Goal: Complete application form

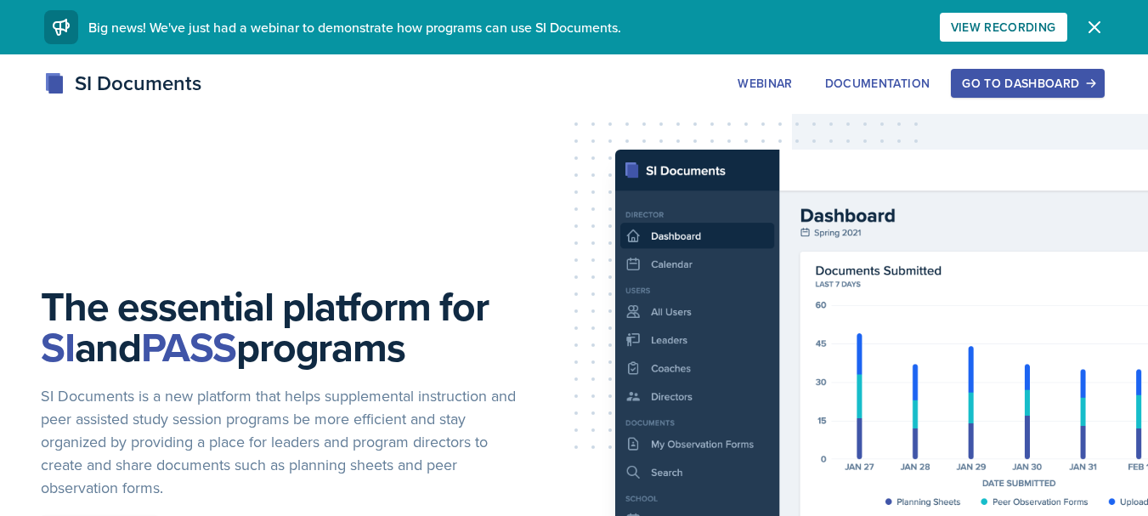
click at [985, 82] on div "Go to Dashboard" at bounding box center [1027, 83] width 131 height 14
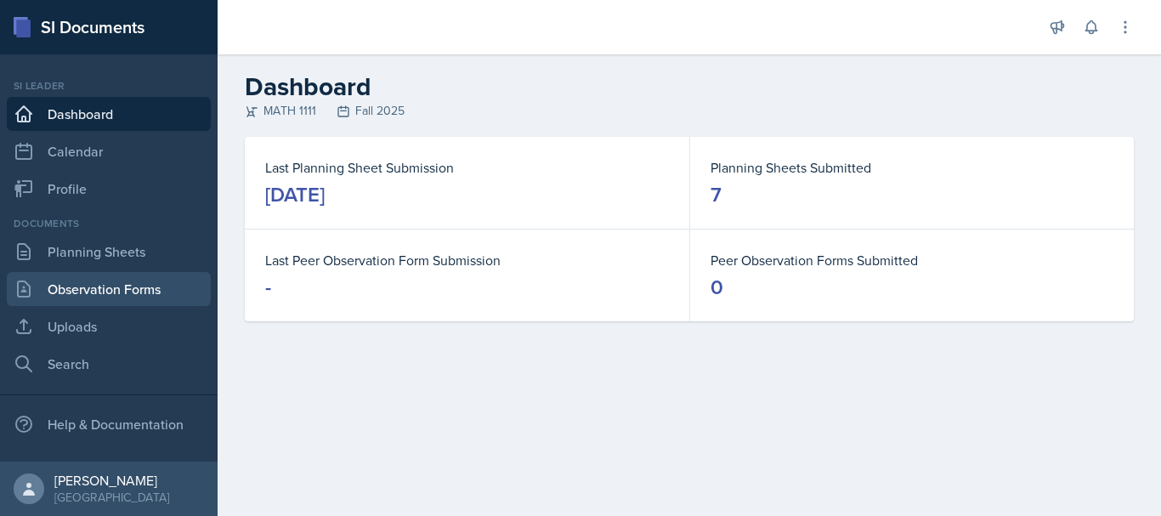
click at [138, 297] on link "Observation Forms" at bounding box center [109, 289] width 204 height 34
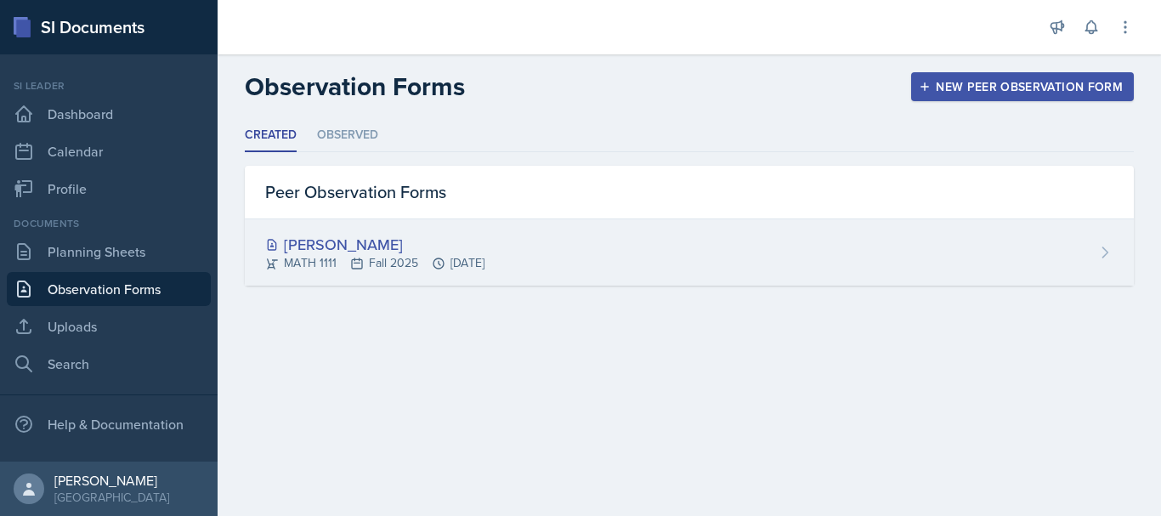
click at [359, 262] on icon at bounding box center [357, 264] width 14 height 14
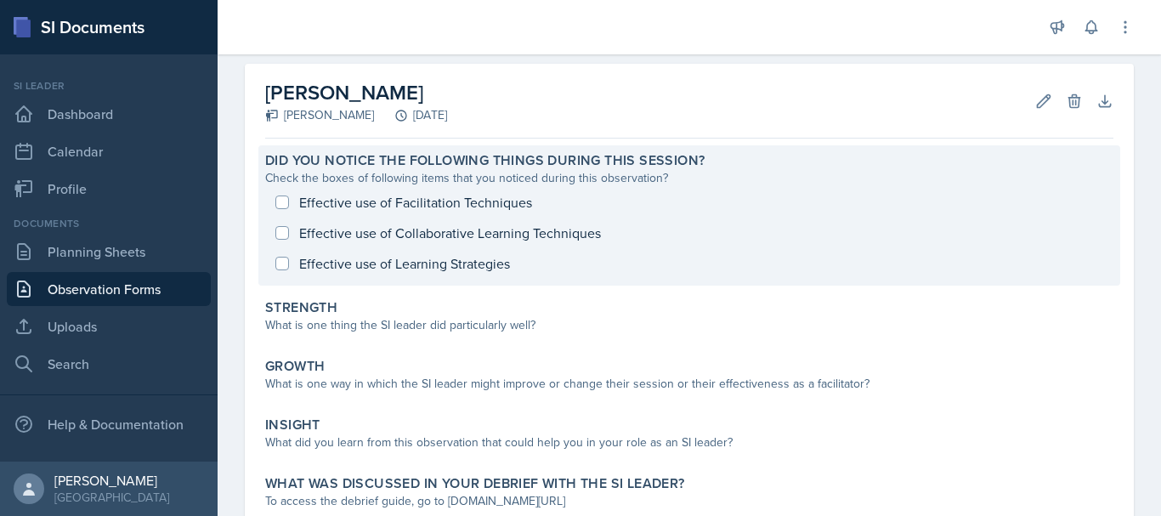
scroll to position [184, 0]
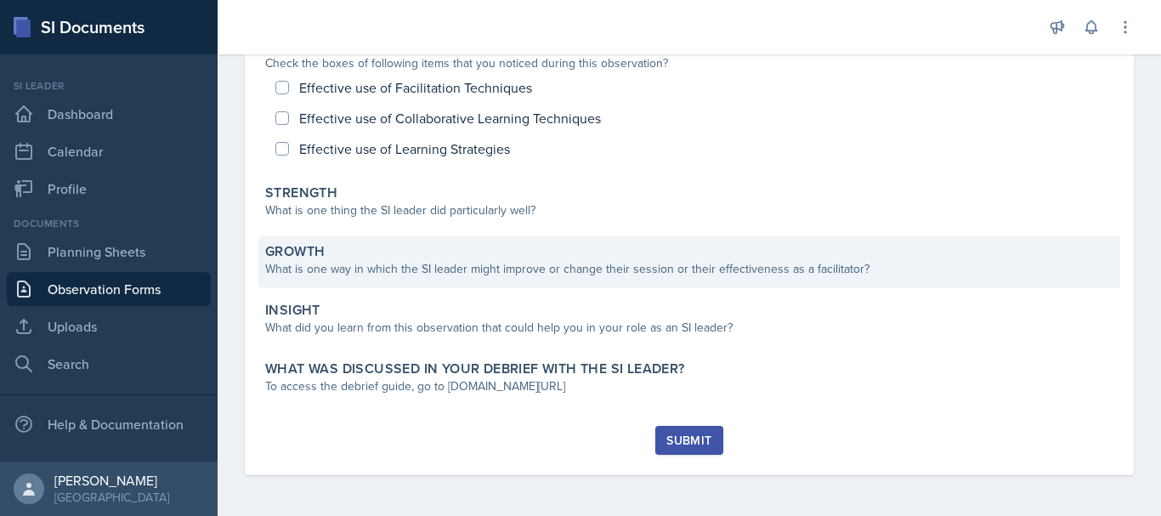
click at [362, 275] on div "What is one way in which the SI leader might improve or change their session or…" at bounding box center [689, 269] width 848 height 18
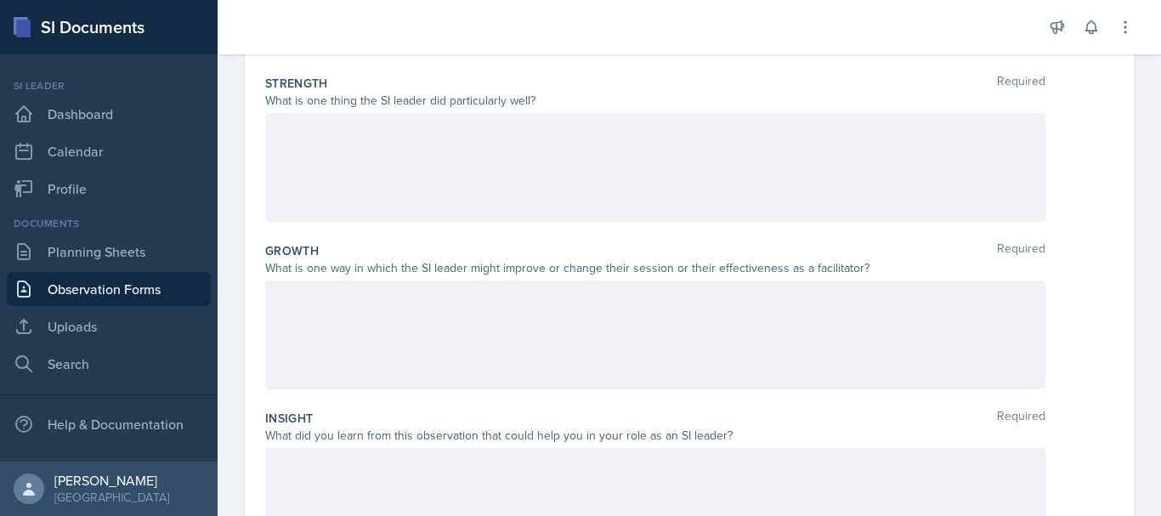
click at [304, 326] on div at bounding box center [655, 334] width 780 height 109
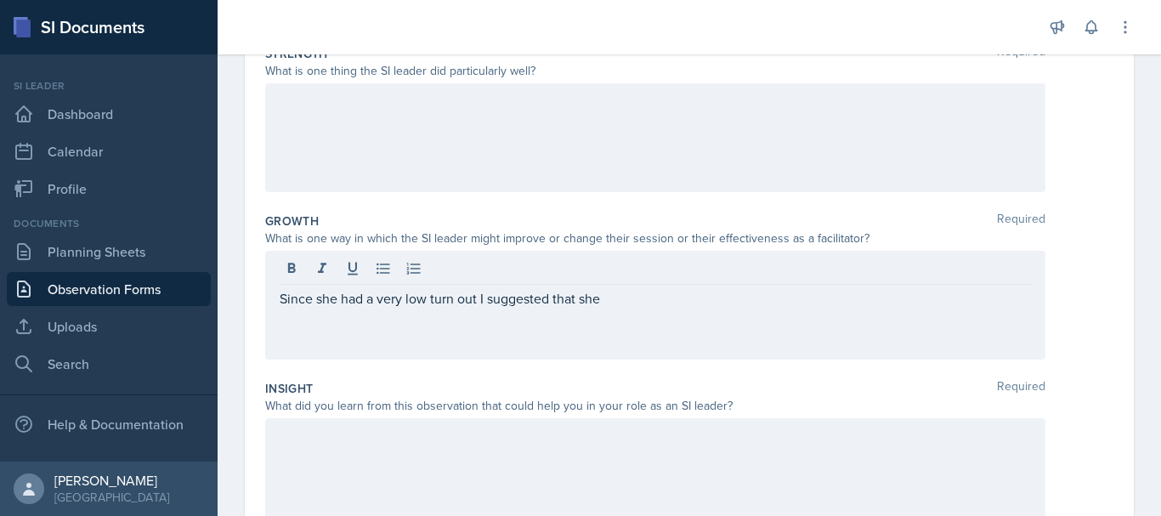
click at [554, 456] on div at bounding box center [655, 472] width 780 height 109
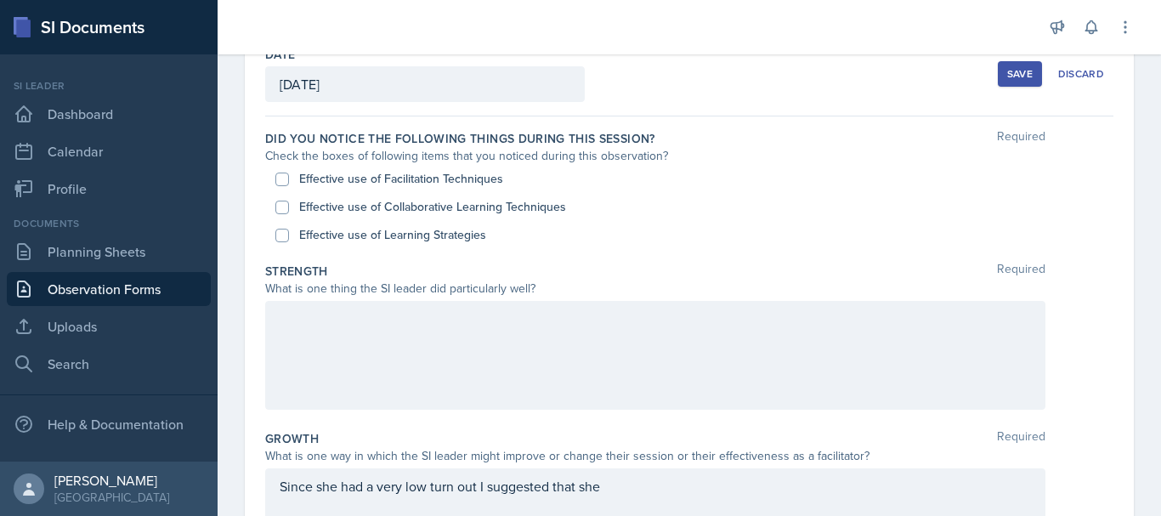
scroll to position [99, 0]
click at [283, 174] on input "Effective use of Facilitation Techniques" at bounding box center [282, 181] width 14 height 14
checkbox input "true"
click at [285, 210] on input "Effective use of Collaborative Learning Techniques" at bounding box center [282, 209] width 14 height 14
checkbox input "true"
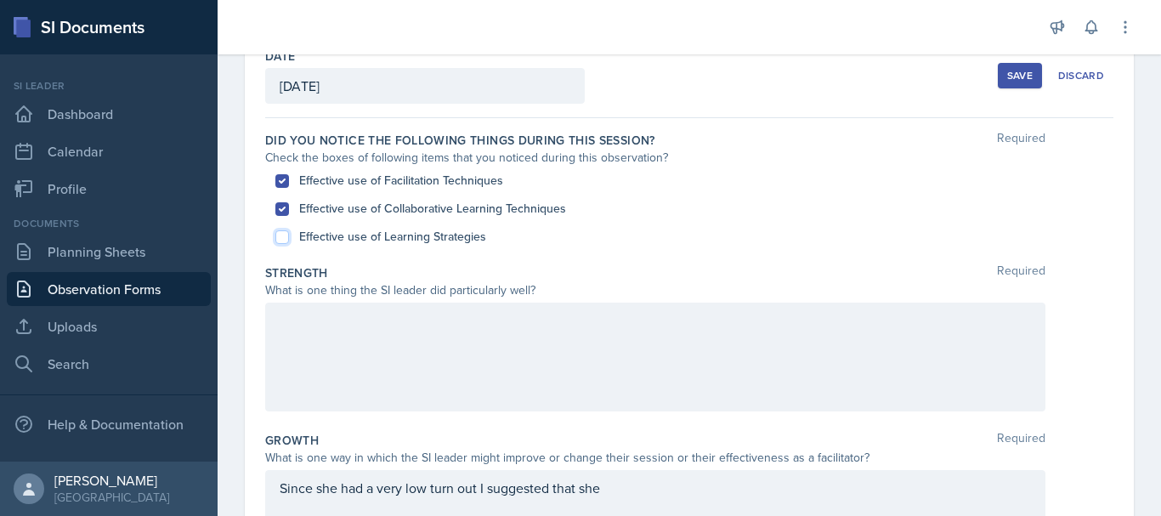
click at [280, 235] on input "Effective use of Learning Strategies" at bounding box center [282, 237] width 14 height 14
checkbox input "true"
click at [1014, 78] on div "Save" at bounding box center [1019, 76] width 25 height 14
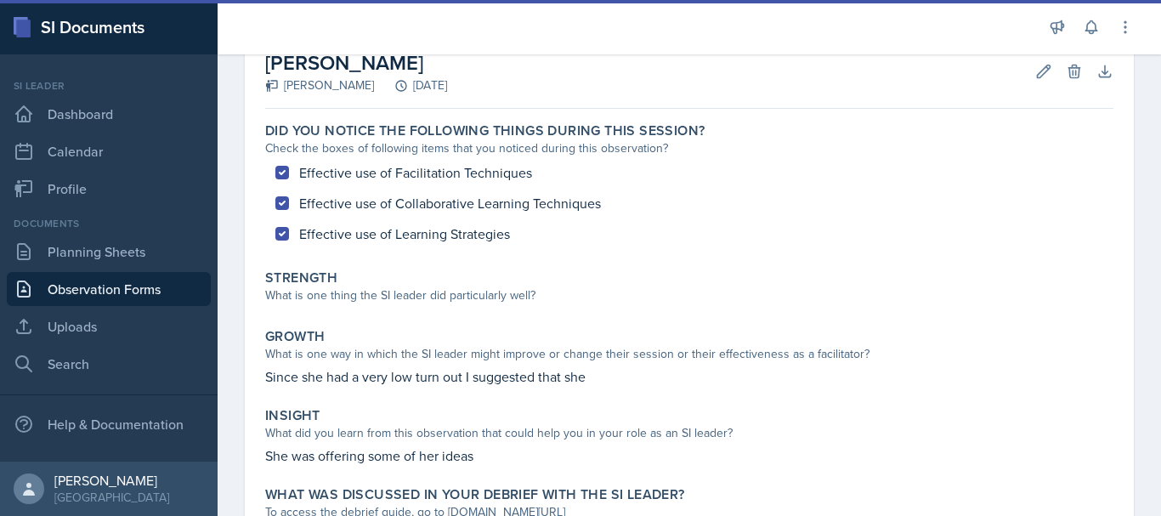
scroll to position [106, 0]
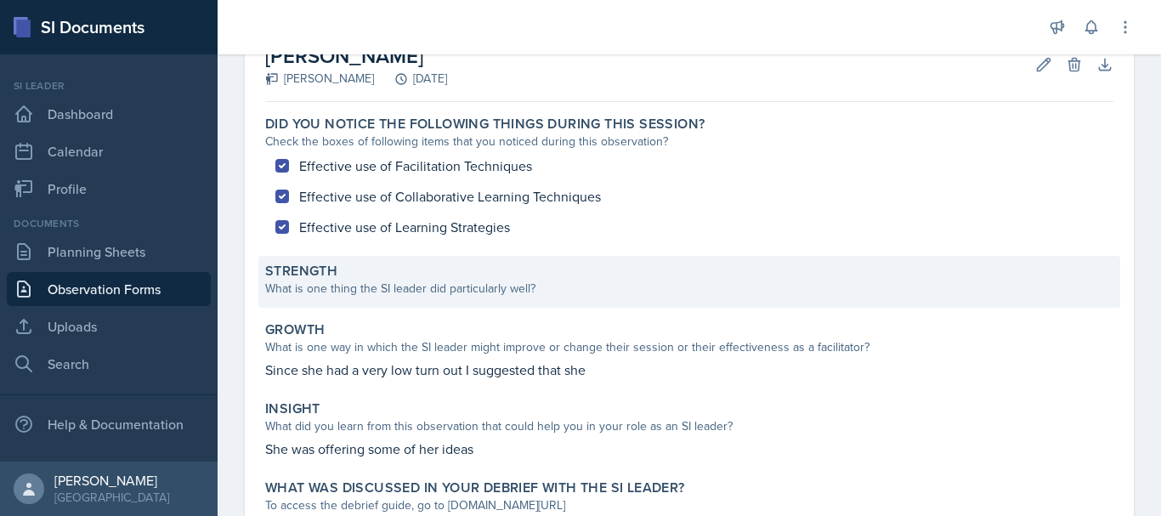
click at [846, 262] on div "Strength What is one thing the SI leader did particularly well?" at bounding box center [689, 282] width 862 height 52
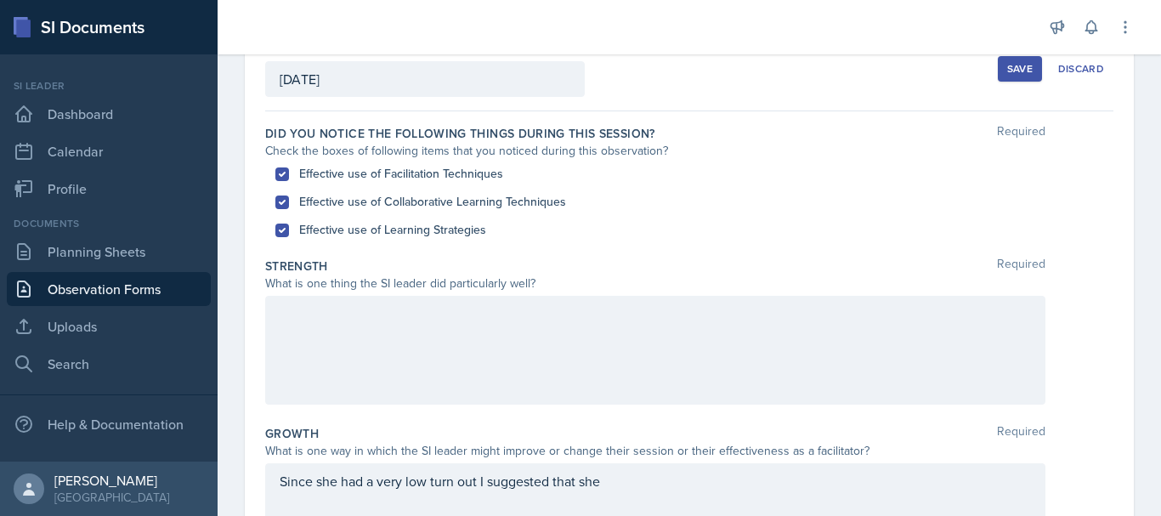
scroll to position [99, 0]
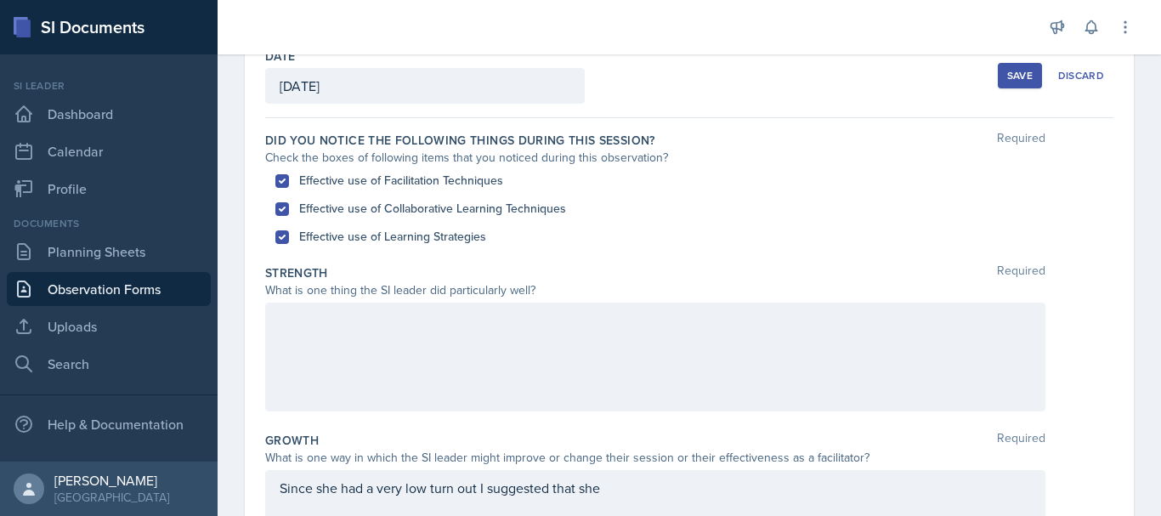
click at [332, 347] on div at bounding box center [655, 357] width 780 height 109
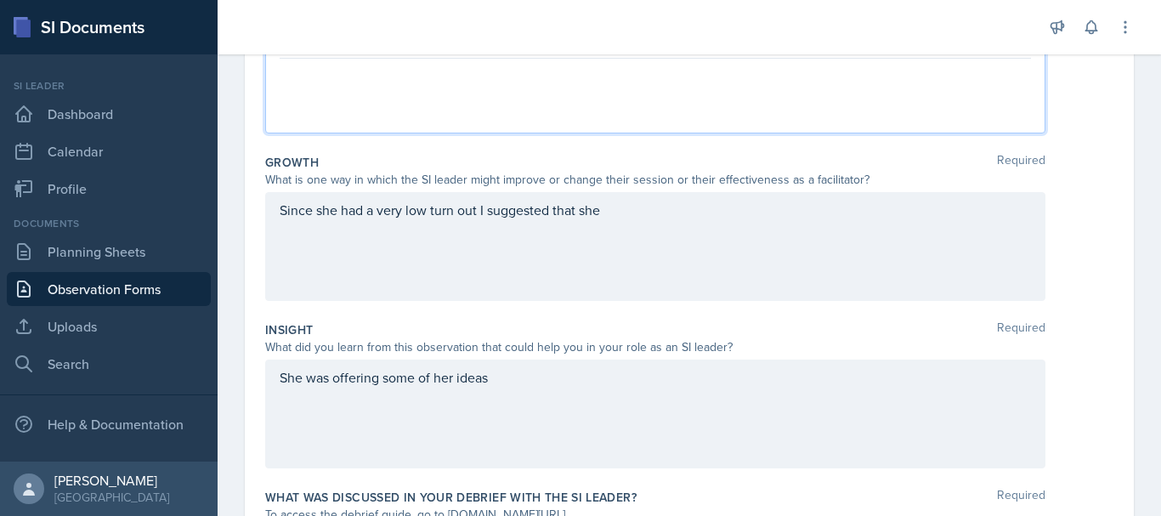
scroll to position [407, 0]
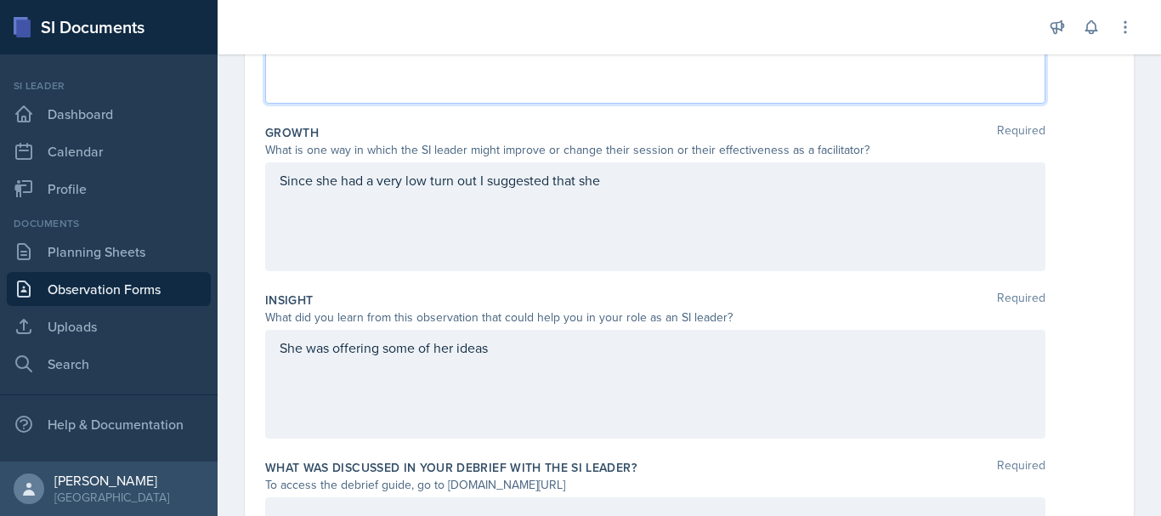
click at [632, 190] on p "Since she had a very low turn out I suggested that she" at bounding box center [655, 180] width 751 height 20
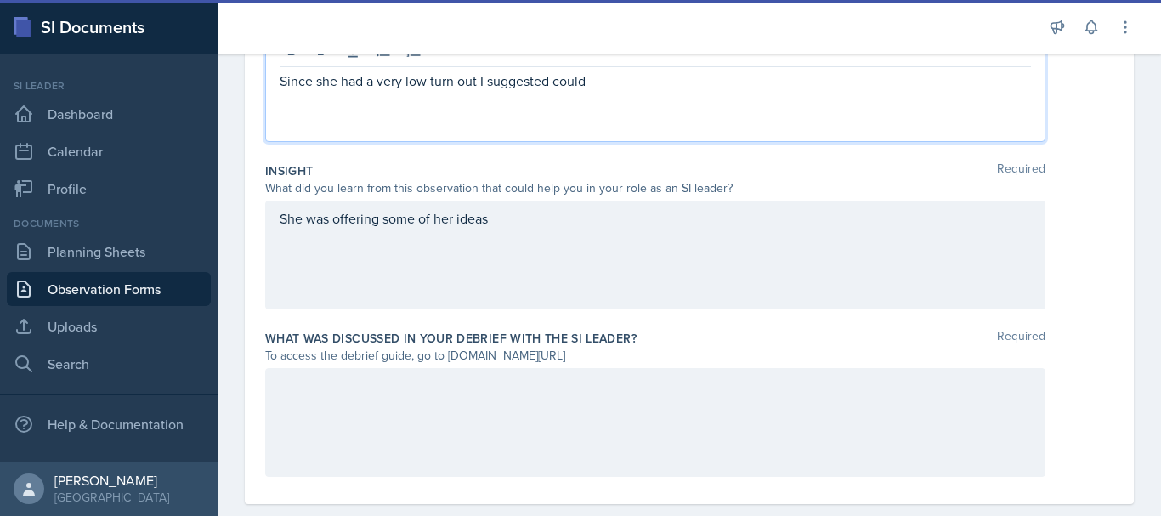
scroll to position [565, 0]
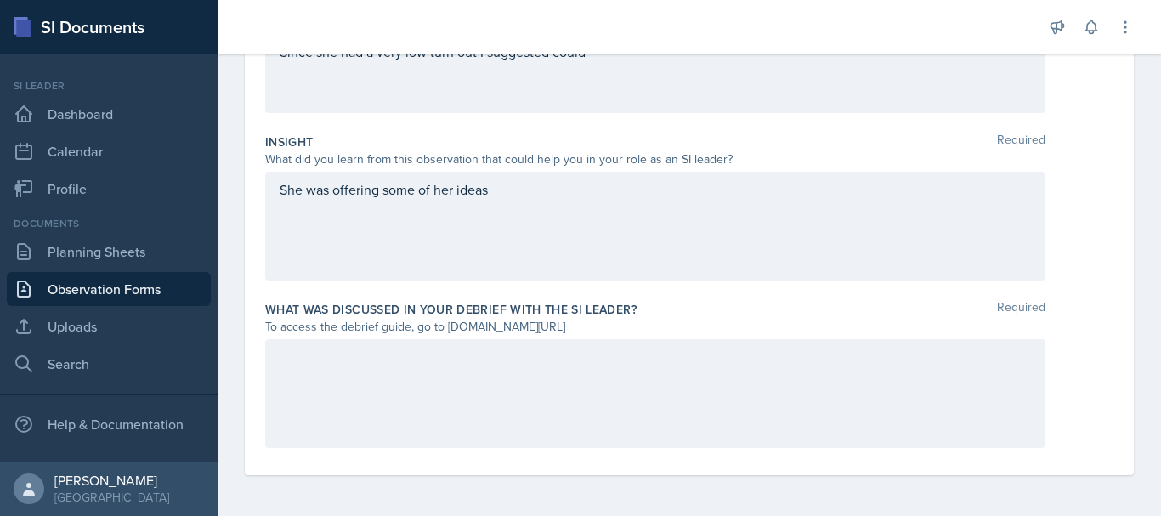
click at [330, 381] on div at bounding box center [655, 393] width 780 height 109
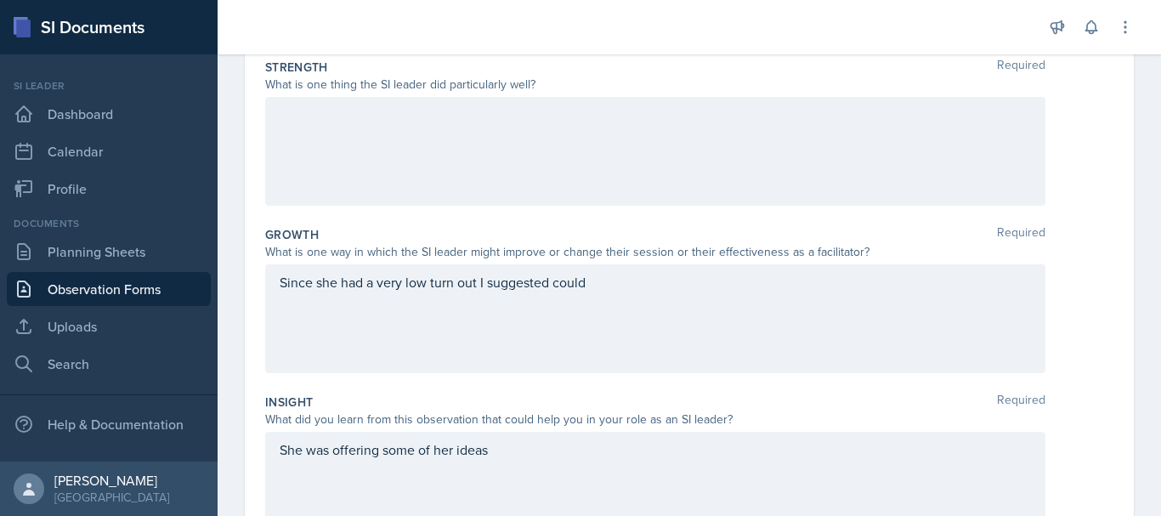
scroll to position [303, 0]
click at [379, 137] on div at bounding box center [655, 153] width 780 height 109
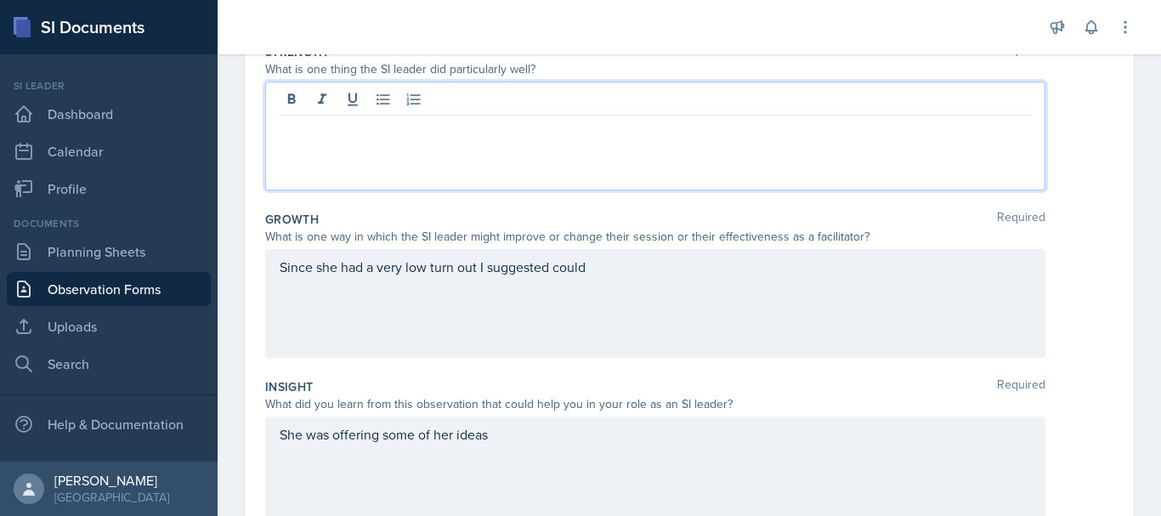
scroll to position [270, 0]
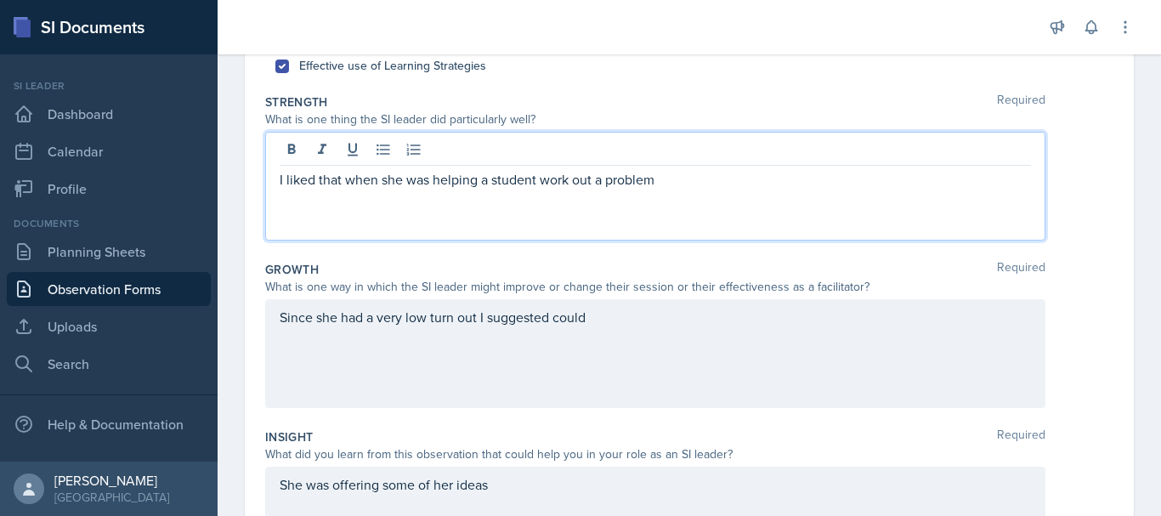
click at [380, 177] on p "I liked that when she was helping a student work out a problem" at bounding box center [655, 179] width 751 height 20
click at [656, 187] on p "I liked that while she was helping a student work out a problem" at bounding box center [655, 179] width 751 height 20
click at [943, 179] on p "I liked that while she was helping a student work out a problem, when the stude…" at bounding box center [655, 179] width 751 height 20
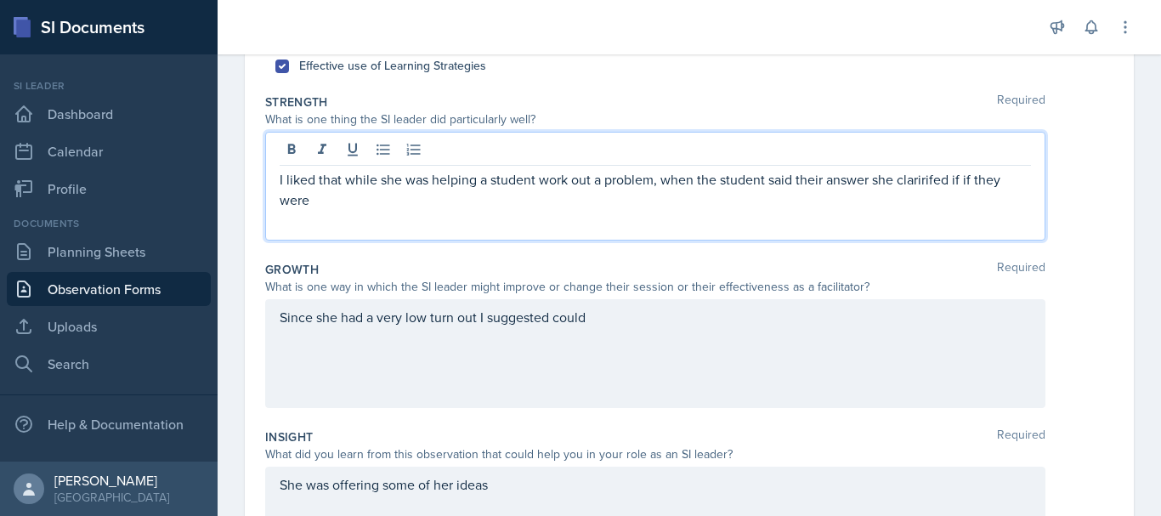
click at [909, 181] on p "I liked that while she was helping a student work out a problem, when the stude…" at bounding box center [655, 189] width 751 height 41
click at [961, 189] on p "I liked that while she was helping a student work out a problem, when the stude…" at bounding box center [655, 179] width 751 height 20
click at [1020, 184] on p "I liked that while she was helping a student work out a problem, when the stude…" at bounding box center [655, 179] width 751 height 20
click at [427, 203] on p "I liked that while she was helping a student work out a problem, when the stude…" at bounding box center [655, 189] width 751 height 41
drag, startPoint x: 427, startPoint y: 203, endPoint x: 454, endPoint y: 210, distance: 27.2
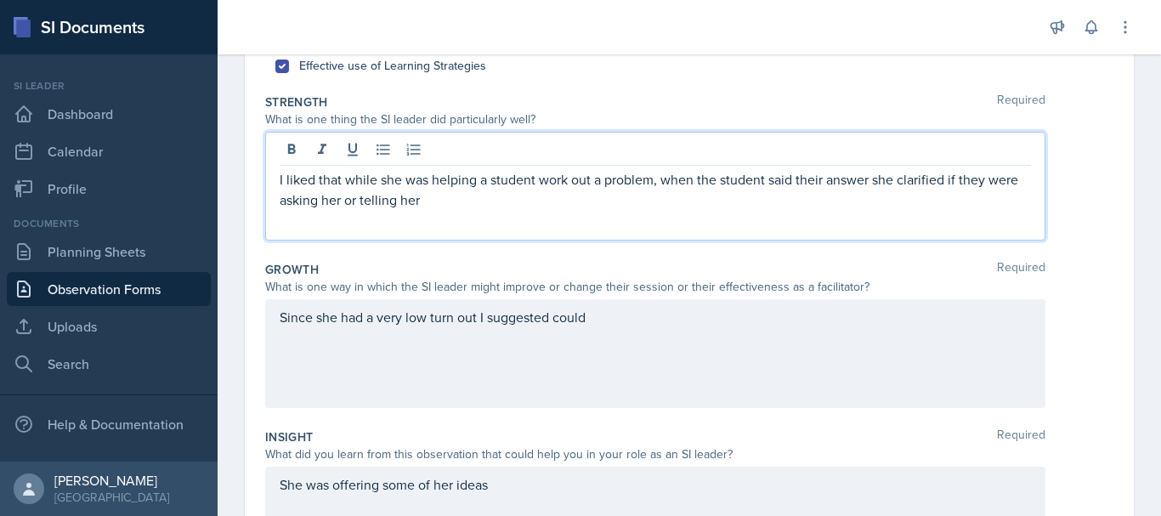
click at [454, 210] on div "I liked that while she was helping a student work out a problem, when the stude…" at bounding box center [655, 186] width 780 height 109
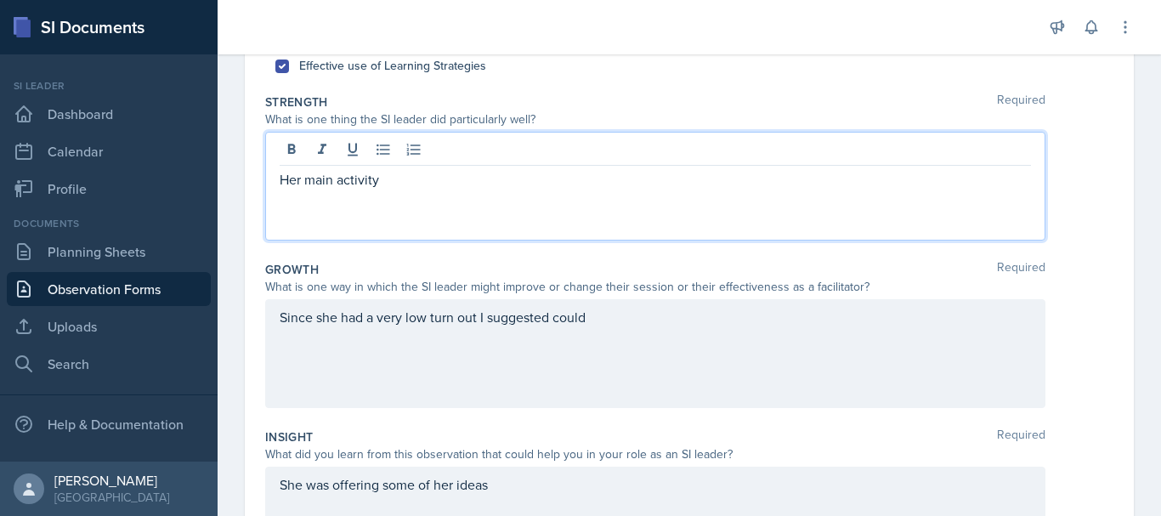
drag, startPoint x: 395, startPoint y: 177, endPoint x: 293, endPoint y: 200, distance: 104.5
click at [293, 200] on div "Her main activity" at bounding box center [655, 186] width 780 height 109
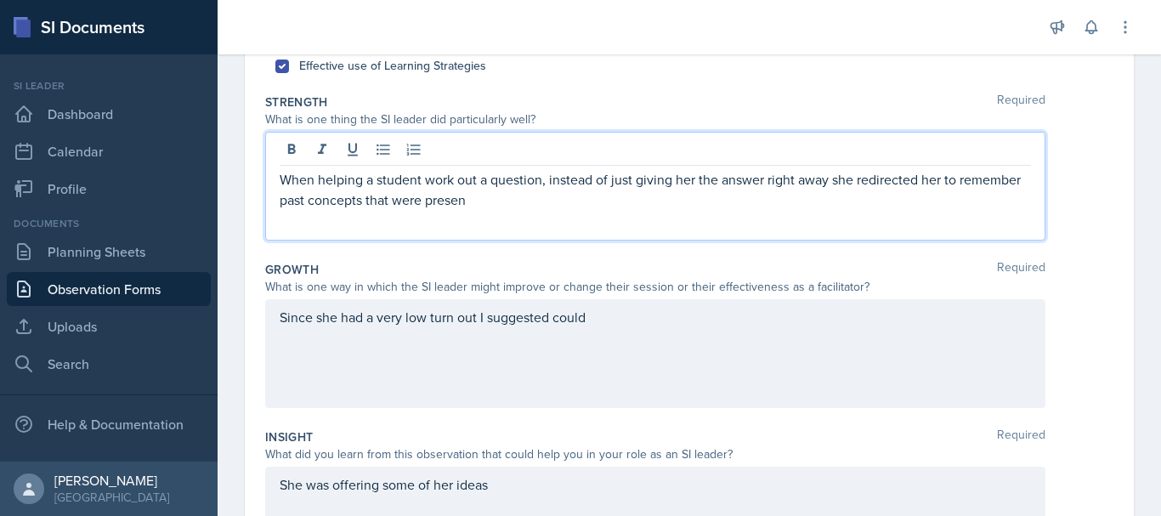
click at [963, 187] on p "When helping a student work out a question, instead of just giving her the answ…" at bounding box center [655, 189] width 751 height 41
click at [343, 197] on p "When helping a student work out a question, instead of just giving her the answ…" at bounding box center [655, 189] width 751 height 41
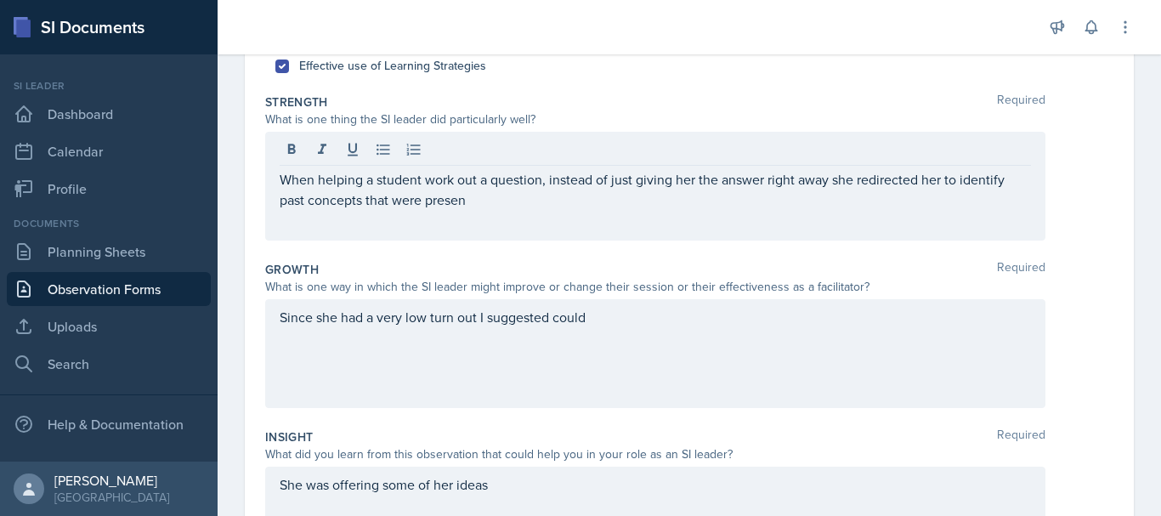
click at [489, 211] on div "When helping a student work out a question, instead of just giving her the answ…" at bounding box center [655, 186] width 780 height 109
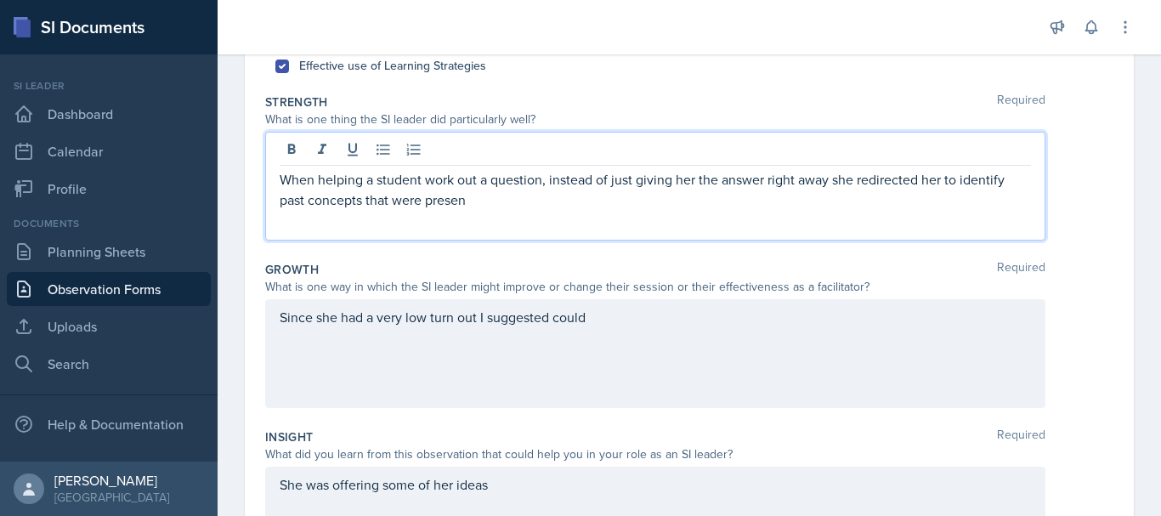
click at [484, 207] on p "When helping a student work out a question, instead of just giving her the answ…" at bounding box center [655, 189] width 751 height 41
click at [603, 197] on p "When helping a student work out a question, instead of just giving her the answ…" at bounding box center [655, 189] width 751 height 41
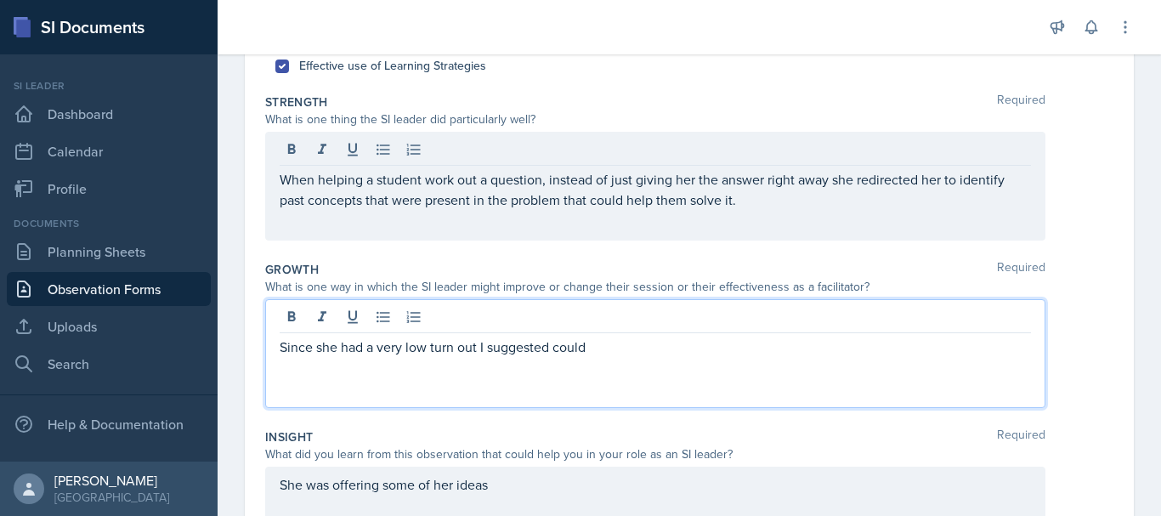
click at [630, 320] on div "Since she had a very low turn out I suggested could" at bounding box center [655, 353] width 780 height 109
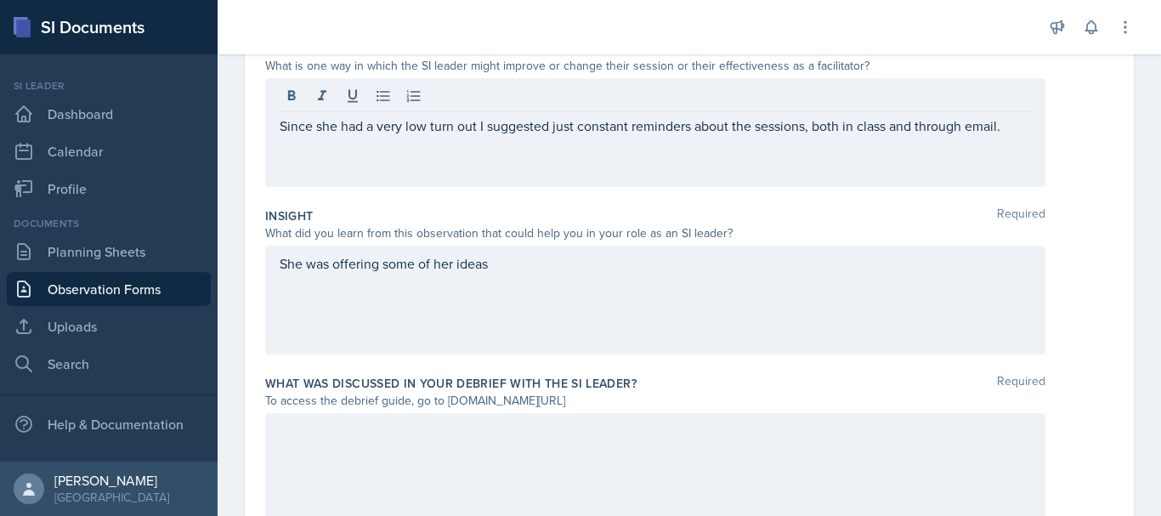
click at [550, 283] on div "She was offering some of her ideas" at bounding box center [655, 300] width 780 height 109
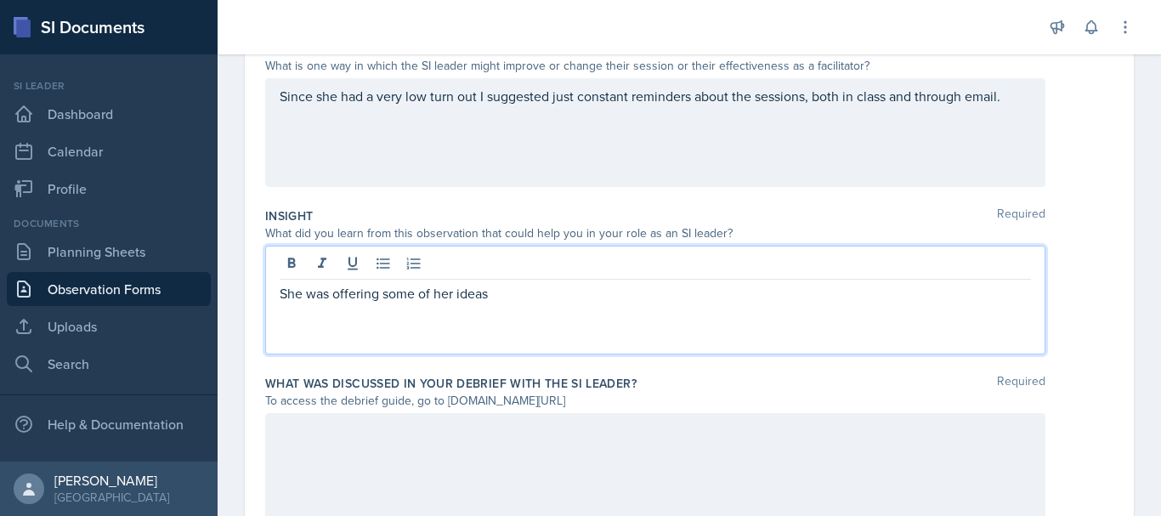
scroll to position [521, 0]
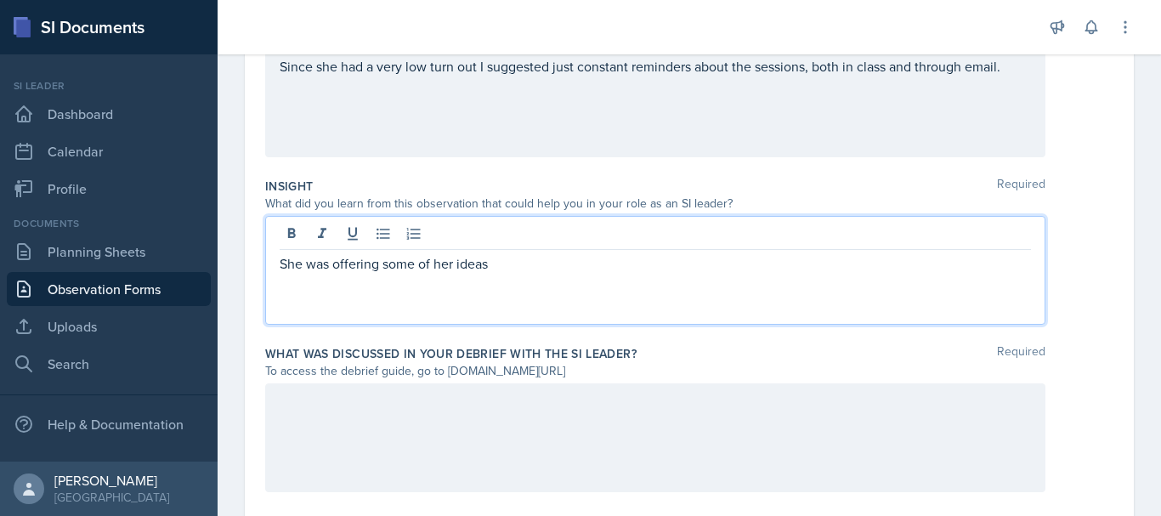
click at [507, 267] on p "She was offering some of her ideas" at bounding box center [655, 263] width 751 height 20
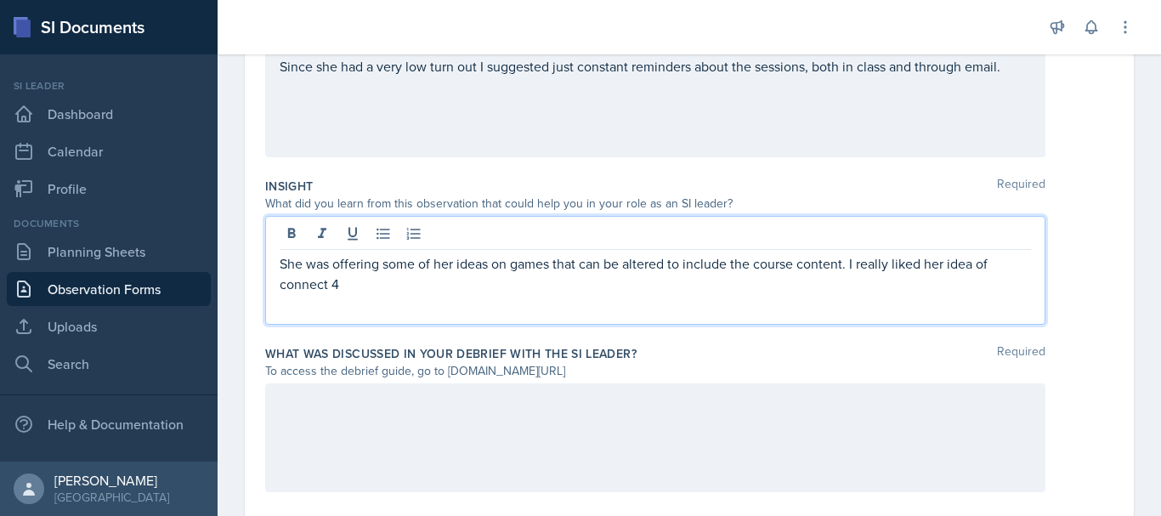
click at [286, 276] on p "She was offering some of her ideas on games that can be altered to include the …" at bounding box center [655, 273] width 751 height 41
click at [356, 283] on p "She was offering some of her ideas on games that can be altered to include the …" at bounding box center [655, 273] width 751 height 41
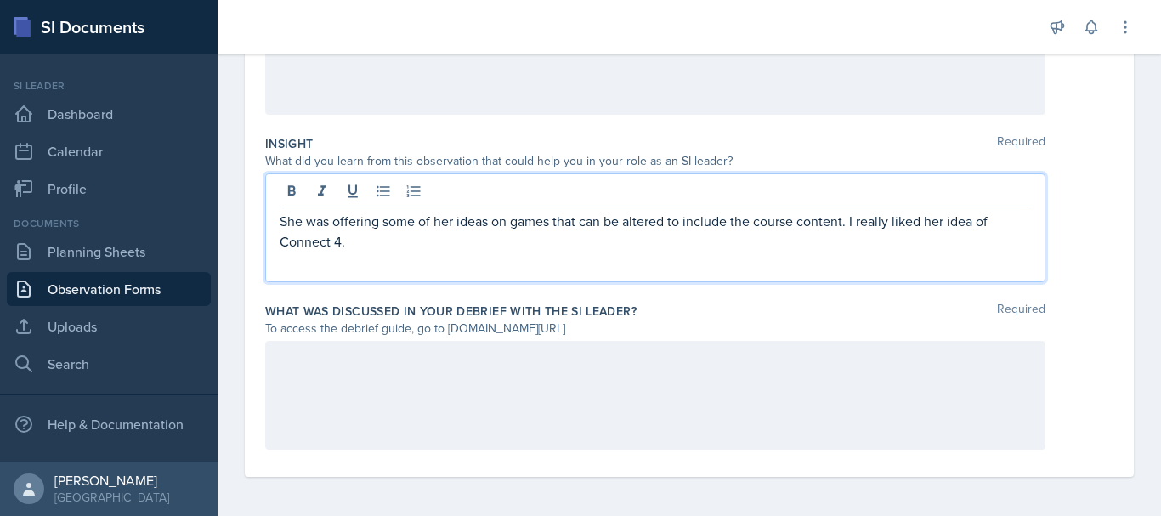
scroll to position [565, 0]
click at [340, 371] on div at bounding box center [655, 393] width 780 height 109
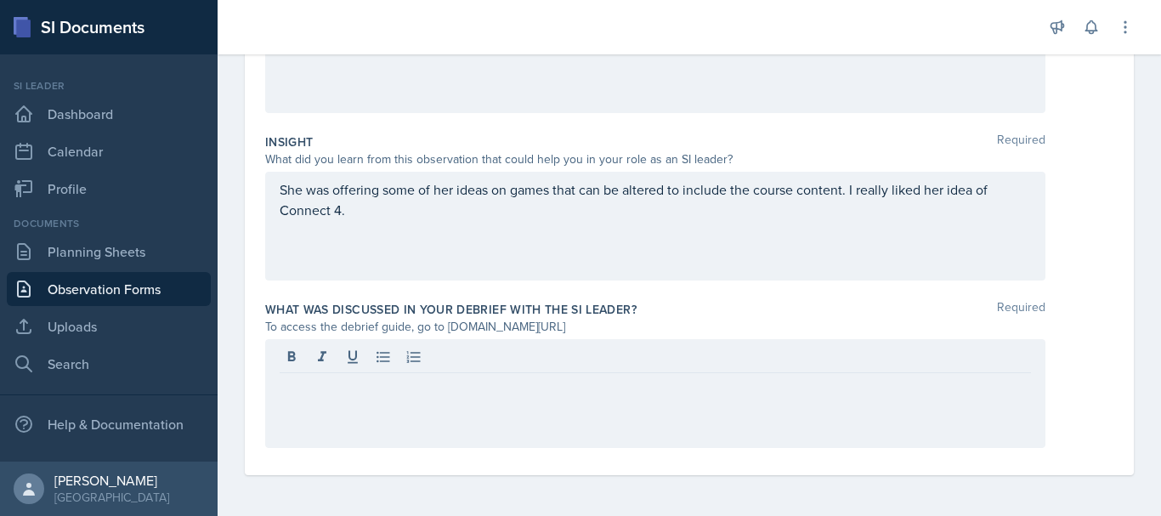
click at [350, 341] on div at bounding box center [655, 393] width 780 height 109
click at [589, 308] on label "What was discussed in your debrief with the SI Leader?" at bounding box center [450, 309] width 371 height 17
click at [356, 422] on div at bounding box center [655, 393] width 780 height 109
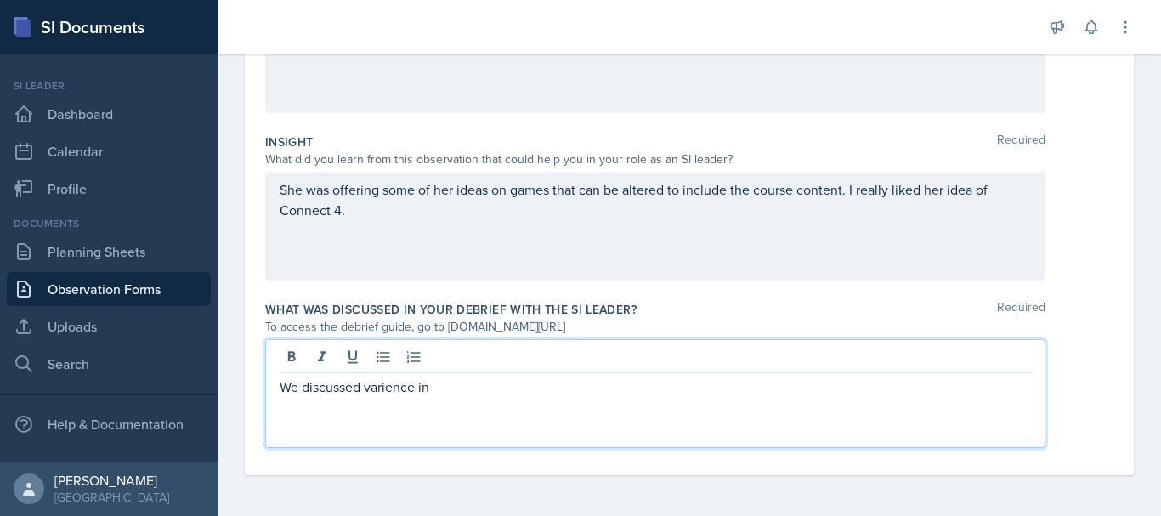
click at [397, 388] on p "We discussed varience in" at bounding box center [655, 386] width 751 height 20
click at [486, 383] on p "We discussed variance in" at bounding box center [655, 386] width 751 height 20
click at [368, 386] on p "We discussed variance in our acti" at bounding box center [655, 386] width 751 height 20
click at [565, 391] on p "We discussed how to add variance in our acti" at bounding box center [655, 386] width 751 height 20
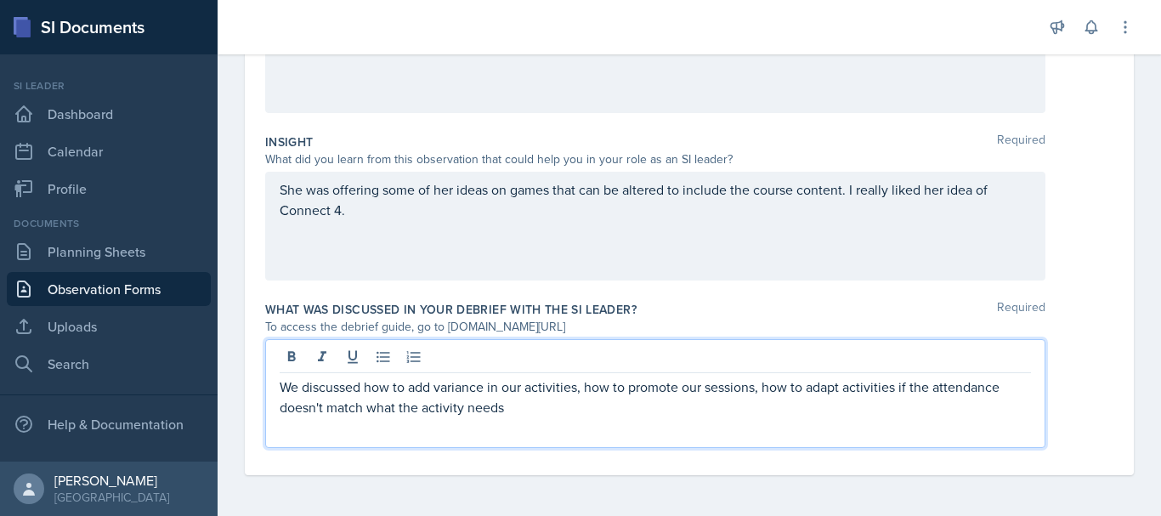
click at [761, 387] on p "We discussed how to add variance in our activities, how to promote our sessions…" at bounding box center [655, 396] width 751 height 41
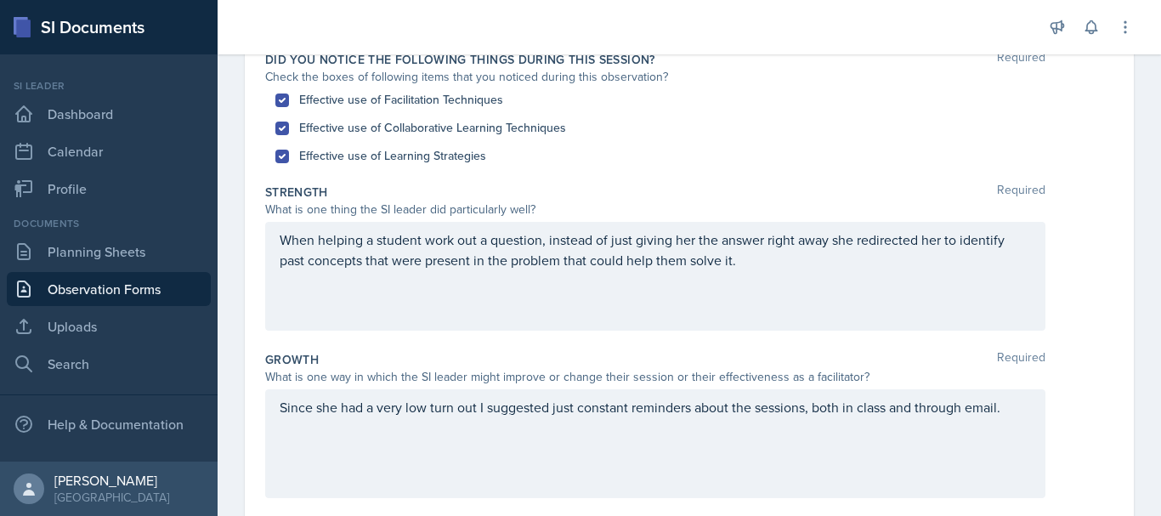
scroll to position [0, 0]
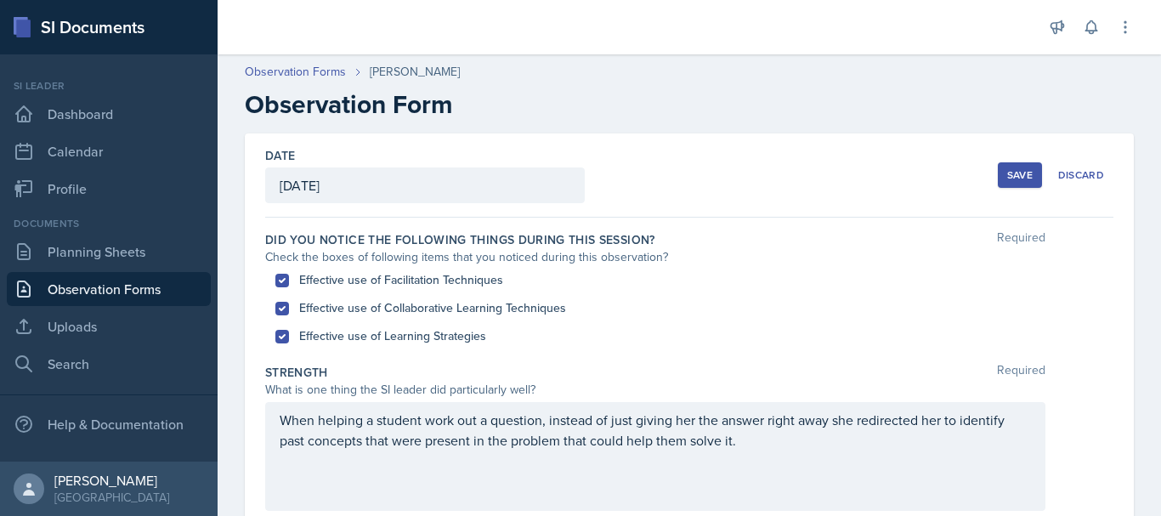
click at [1007, 172] on div "Save" at bounding box center [1019, 175] width 25 height 14
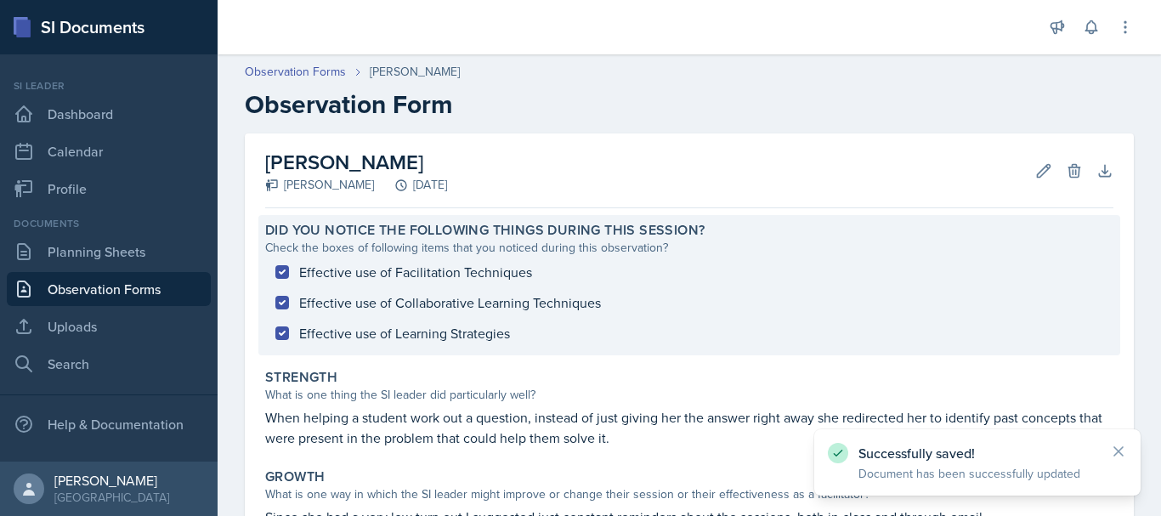
scroll to position [307, 0]
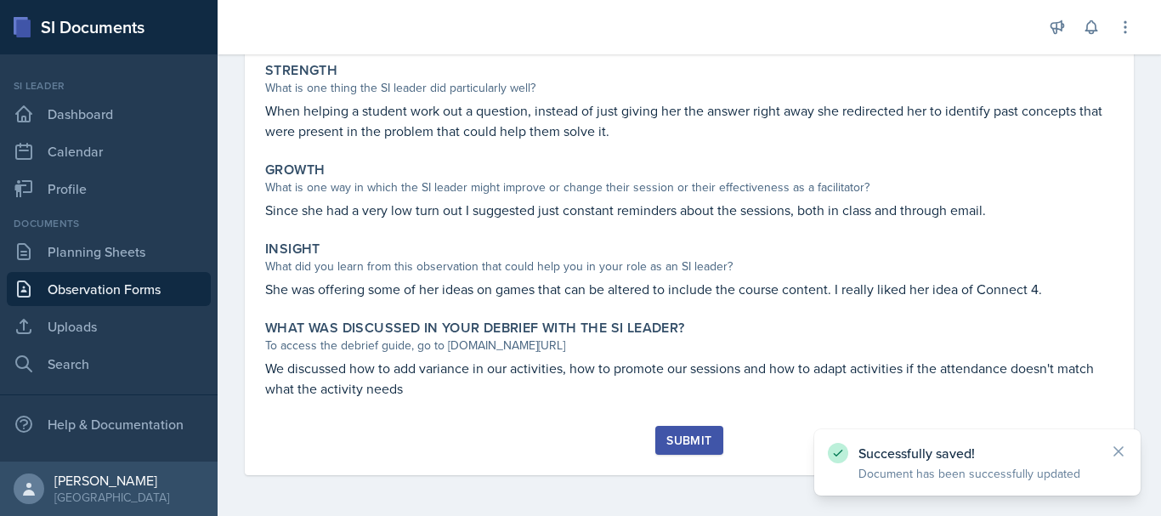
click at [663, 456] on div "Submit" at bounding box center [689, 450] width 848 height 49
click at [668, 447] on div "Submit" at bounding box center [688, 440] width 45 height 14
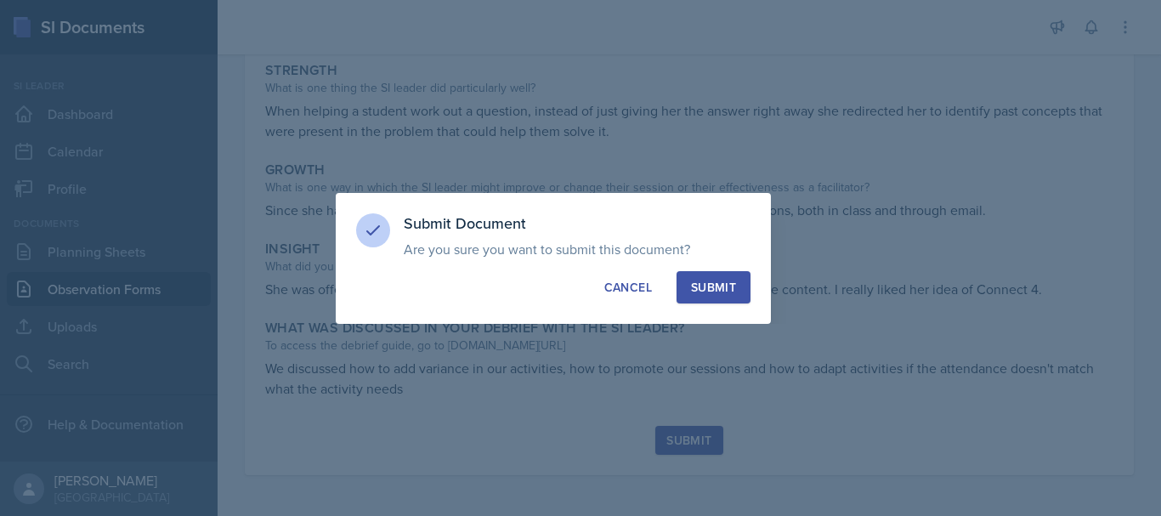
click at [723, 281] on div "Submit" at bounding box center [713, 287] width 45 height 17
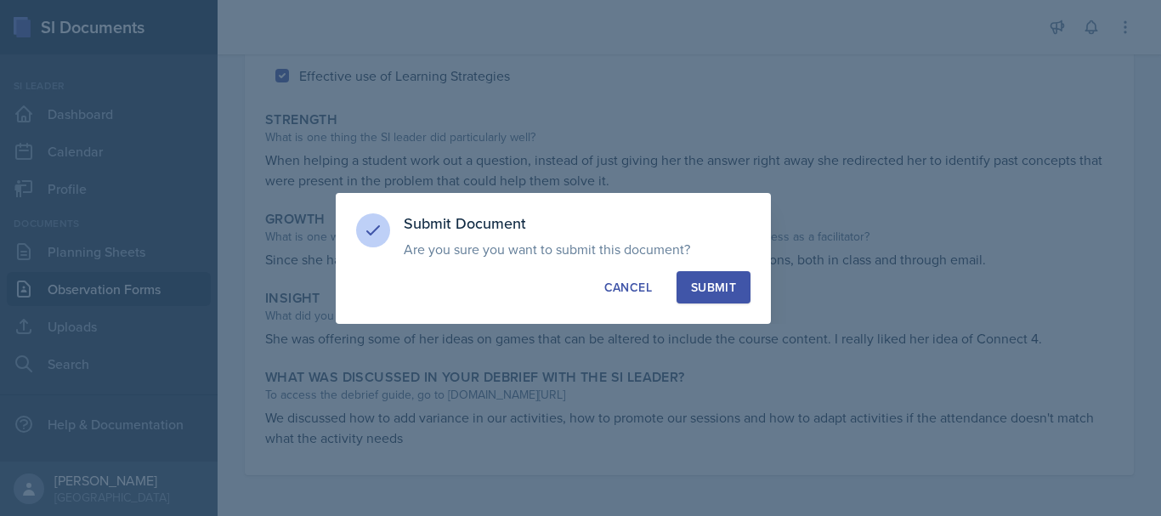
scroll to position [258, 0]
